Goal: Task Accomplishment & Management: Use online tool/utility

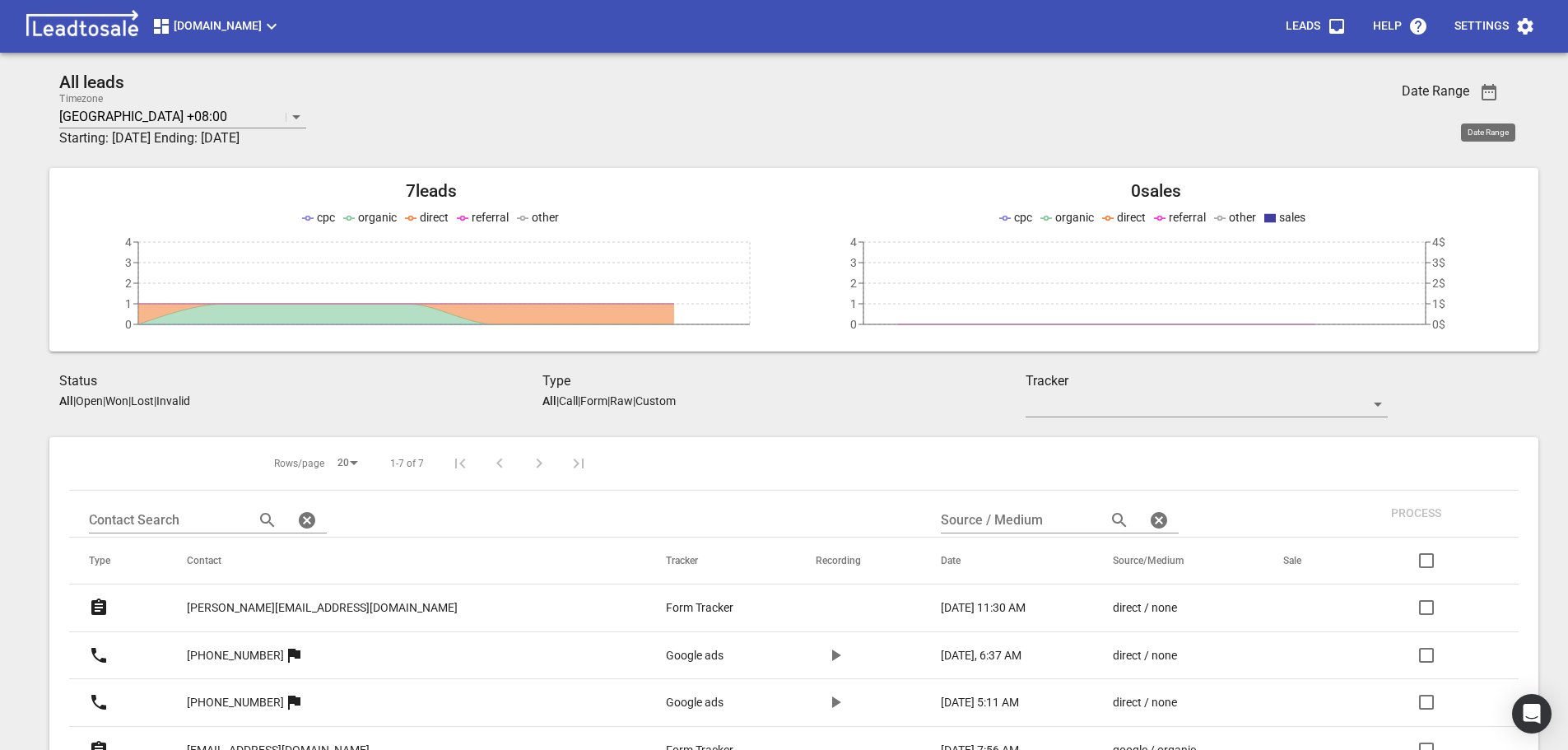
click at [1039, 90] on span "button" at bounding box center [1489, 92] width 40 height 19
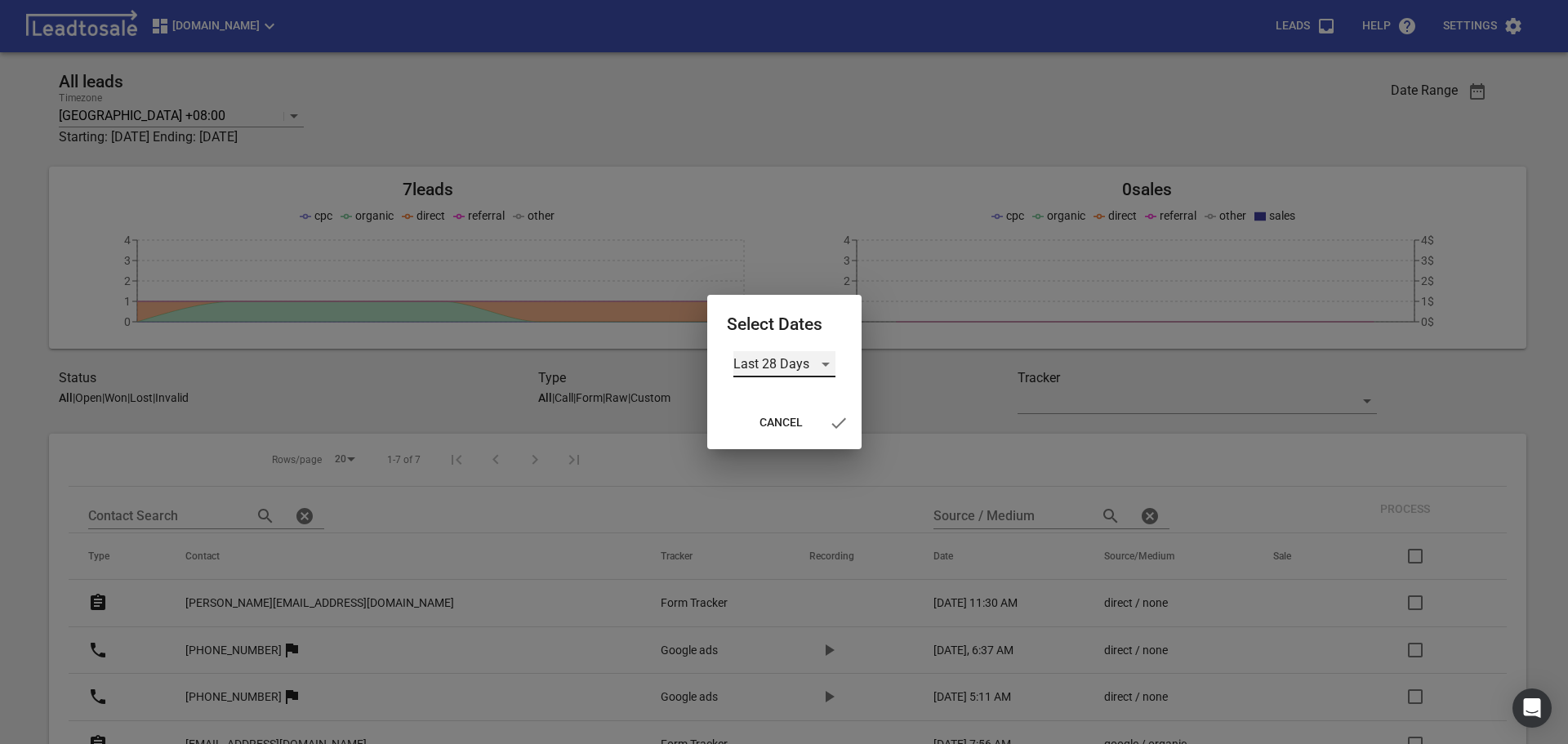
click at [821, 358] on div "Last 28 Days" at bounding box center [784, 365] width 102 height 26
click at [776, 476] on li "Custom" at bounding box center [784, 482] width 102 height 39
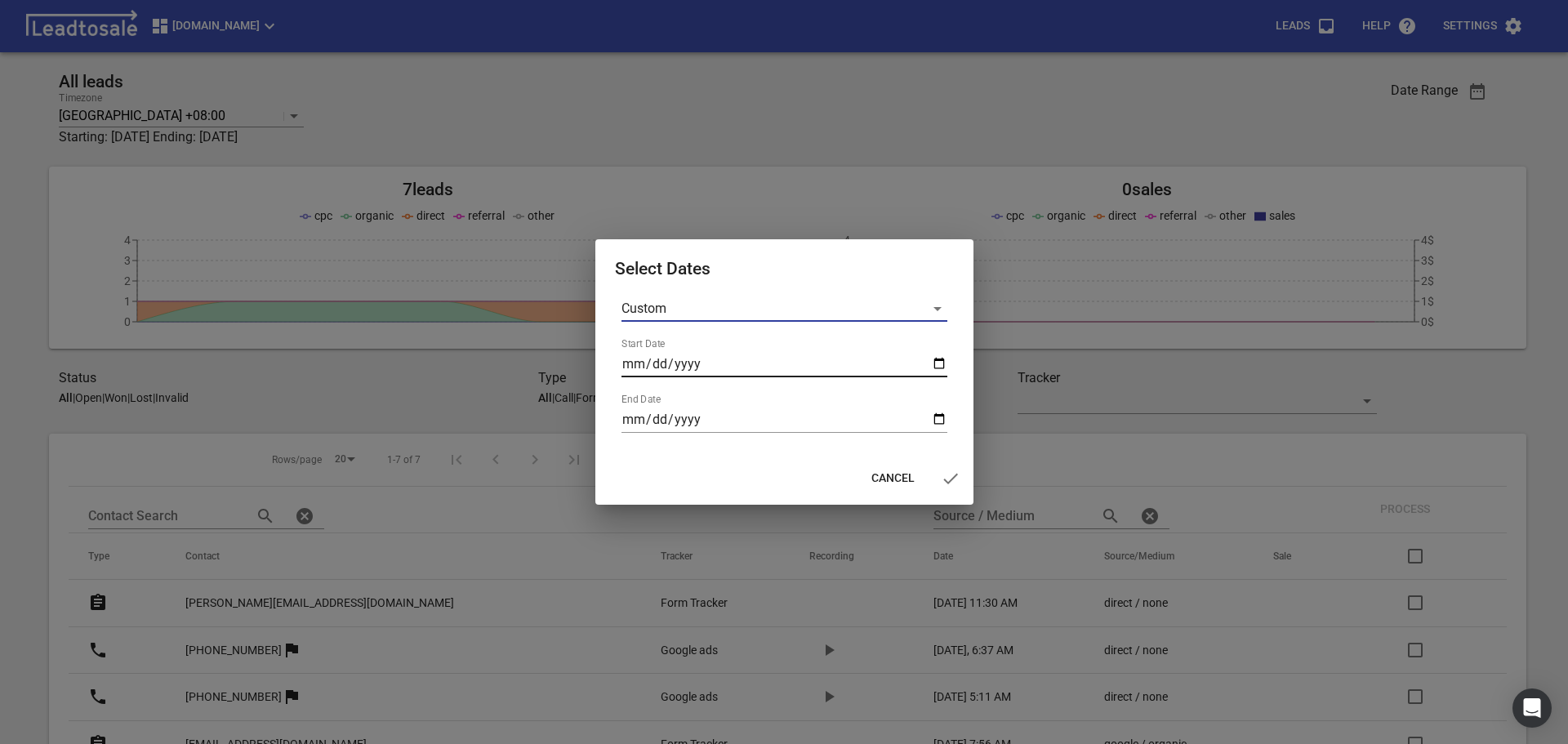
click at [815, 368] on input "Start Date" at bounding box center [785, 365] width 326 height 26
click at [933, 360] on input "Start Date" at bounding box center [785, 365] width 326 height 26
type input "2025-08-01"
click at [935, 422] on input "End Date" at bounding box center [785, 420] width 326 height 26
type input "2025-08-10"
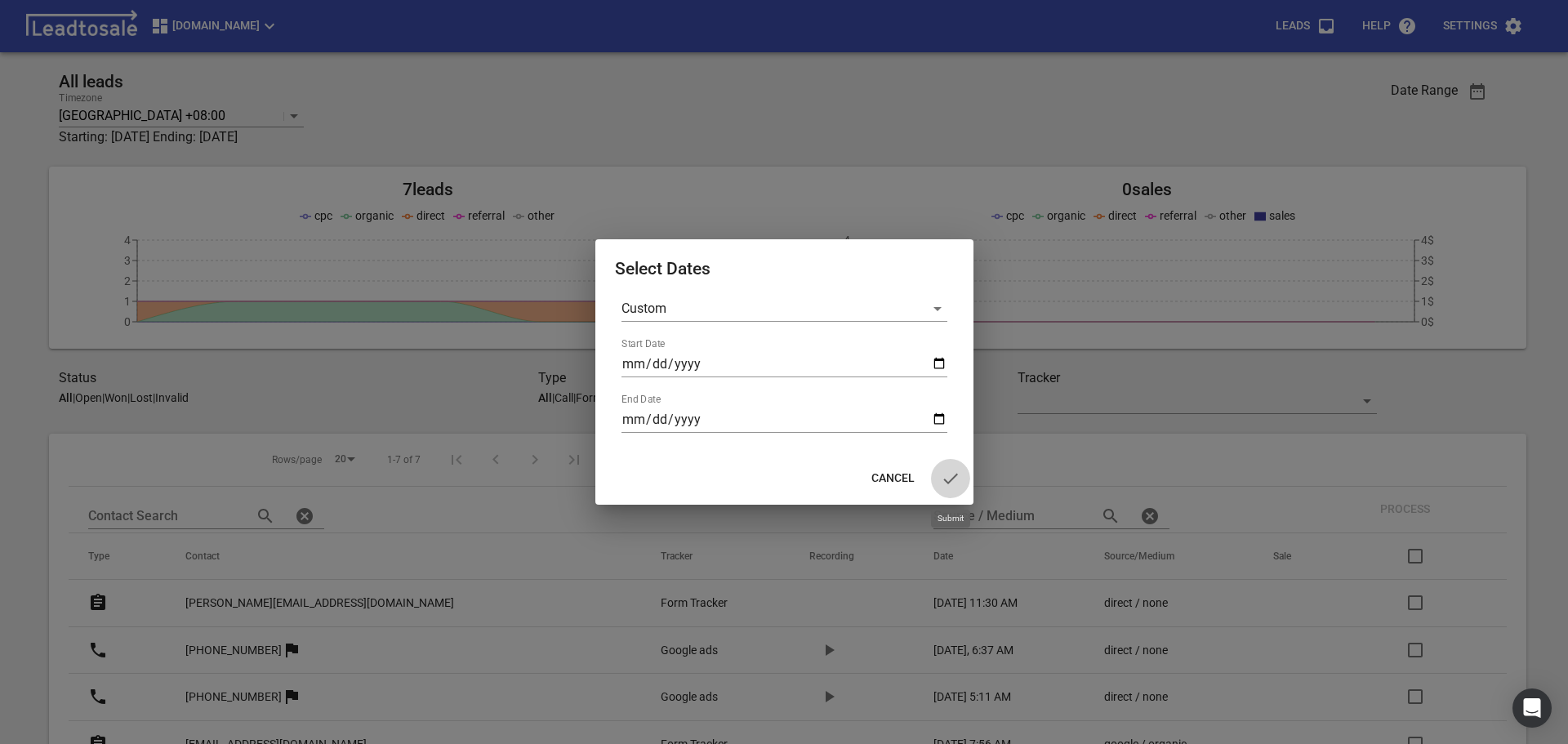
click at [957, 478] on icon "button" at bounding box center [950, 478] width 19 height 19
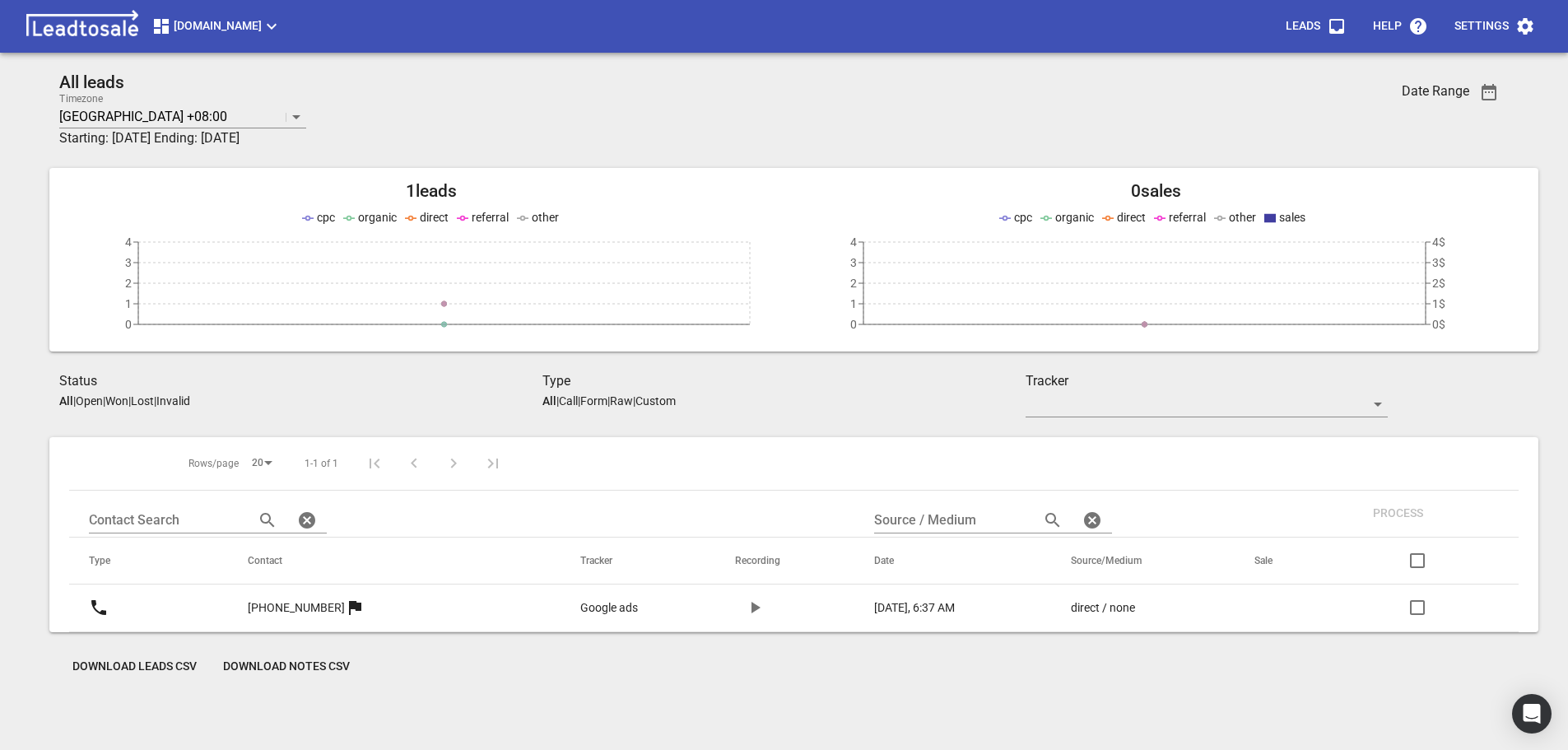
click at [1039, 71] on div "georgewalkers.co.nz Leads Help Settings" at bounding box center [783, 39] width 1555 height 66
click at [180, 668] on span "Download Leads CSV" at bounding box center [134, 667] width 124 height 17
click at [287, 595] on link "[PHONE_NUMBER]" at bounding box center [297, 609] width 97 height 41
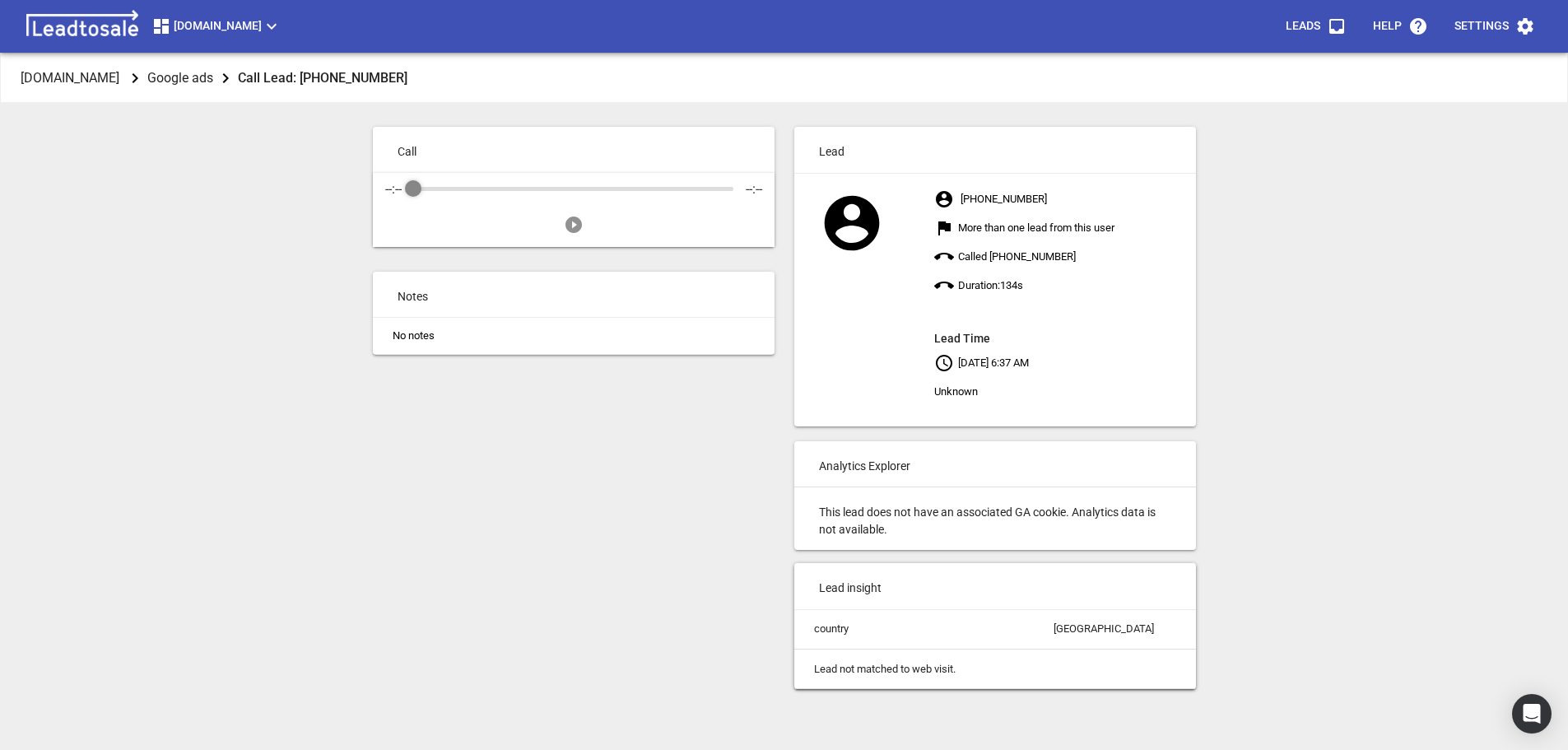
click at [568, 225] on icon "Play" at bounding box center [574, 224] width 17 height 17
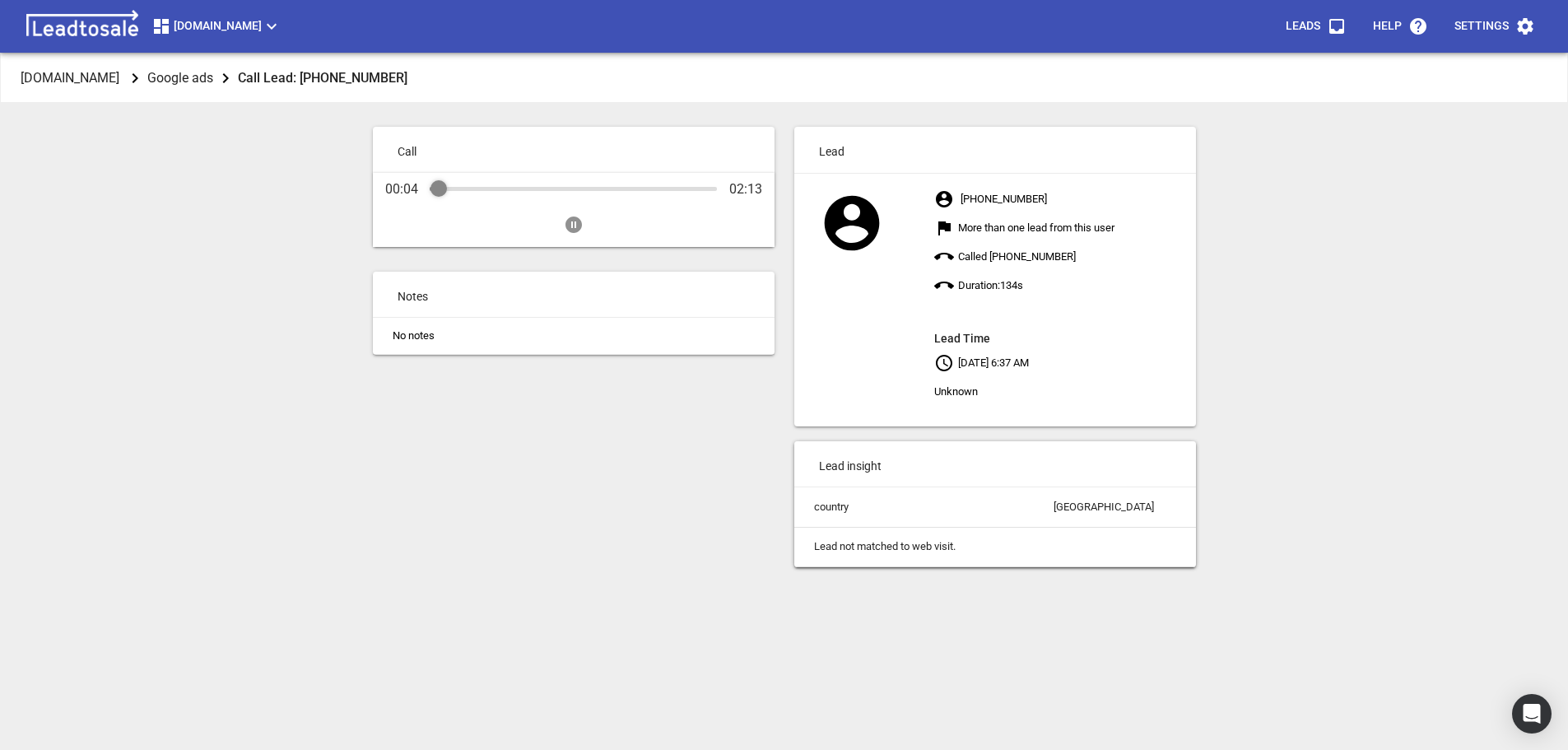
click at [461, 193] on div "Audio Progress Control" at bounding box center [573, 189] width 287 height 17
click at [485, 191] on div "Audio Progress Control" at bounding box center [573, 189] width 287 height 17
click at [497, 191] on div "Audio Progress Control" at bounding box center [573, 189] width 287 height 17
click at [518, 193] on div "Audio Progress Control" at bounding box center [573, 189] width 287 height 17
click at [516, 193] on div "Audio Progress Control" at bounding box center [519, 188] width 17 height 17
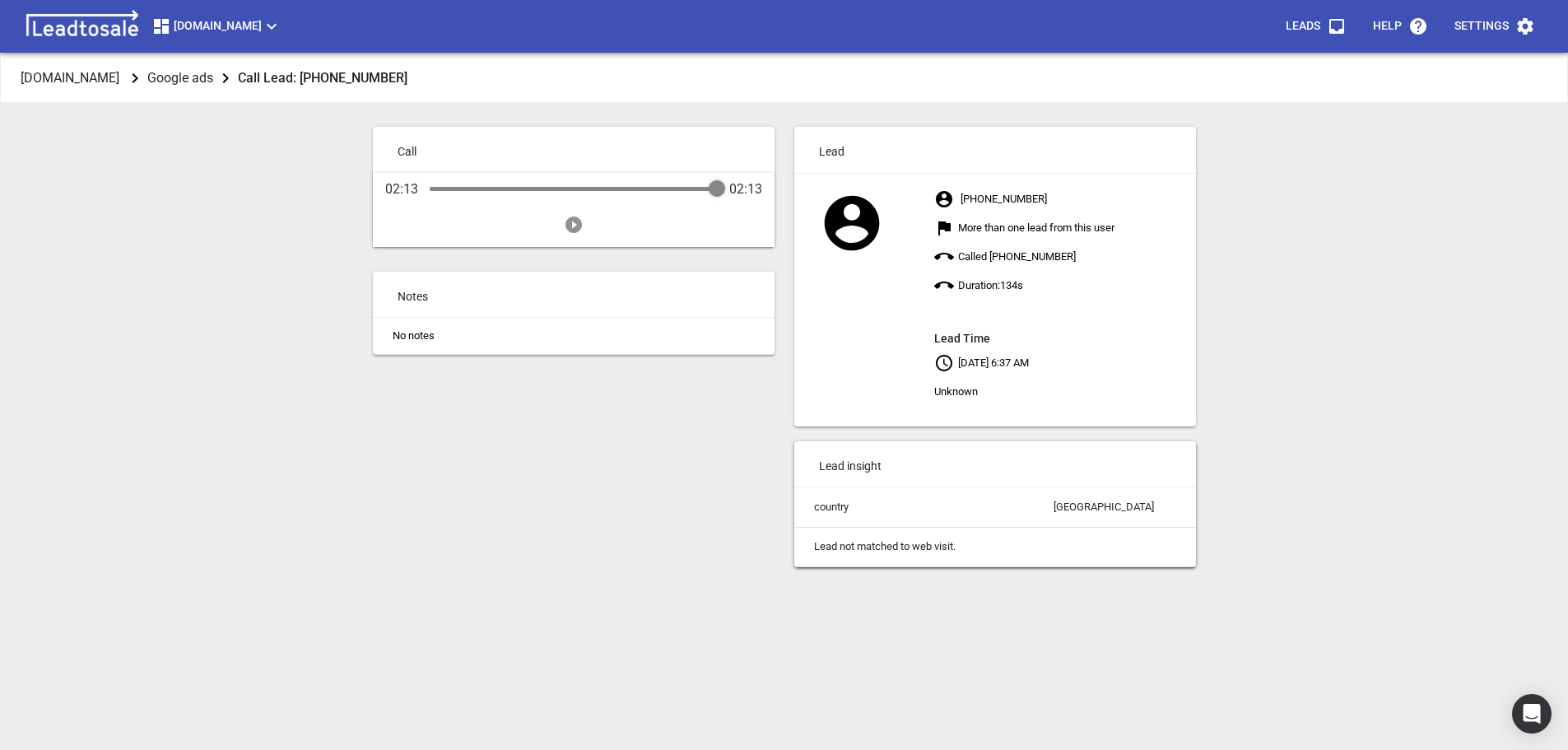
click at [1369, 384] on div "[DOMAIN_NAME] Google ads Call Lead: [PHONE_NUMBER] Call 02:13 02:13 Notes No no…" at bounding box center [783, 428] width 1555 height 750
